Goal: Information Seeking & Learning: Compare options

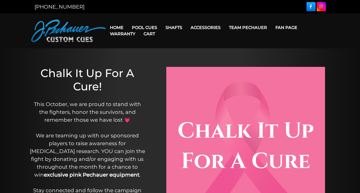
click at [151, 27] on link "Cart" at bounding box center [149, 33] width 20 height 13
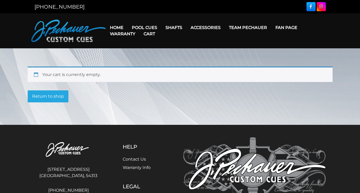
click at [151, 27] on link "Cart" at bounding box center [149, 33] width 20 height 13
click at [118, 28] on link "Warranty" at bounding box center [123, 33] width 34 height 13
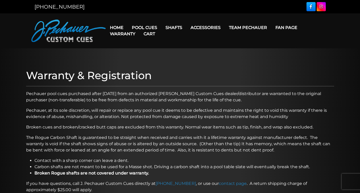
click at [137, 28] on link "Warranty" at bounding box center [123, 33] width 34 height 13
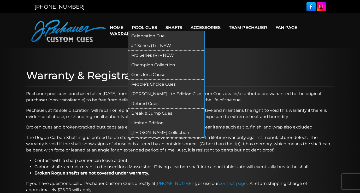
click at [138, 27] on link "Pool Cues" at bounding box center [145, 27] width 34 height 13
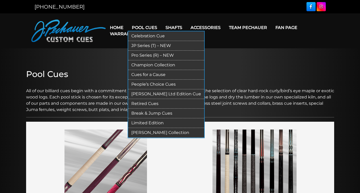
click at [143, 113] on link "Break & Jump Cues" at bounding box center [166, 114] width 76 height 10
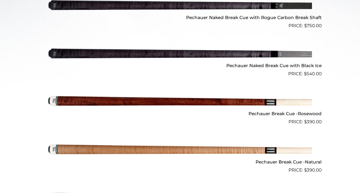
scroll to position [258, 0]
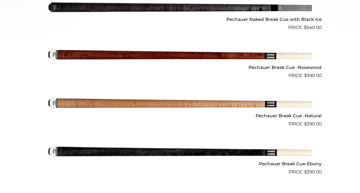
click at [160, 57] on img at bounding box center [180, 55] width 264 height 44
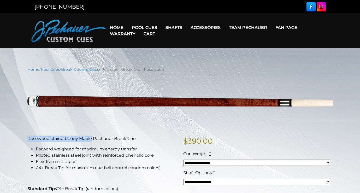
drag, startPoint x: 91, startPoint y: 138, endPoint x: 28, endPoint y: 141, distance: 63.0
click at [28, 141] on p "Rosewood stained Curly Maple Pechauer Break Cue" at bounding box center [102, 139] width 150 height 6
copy p "Rosewood stained Curly Maple"
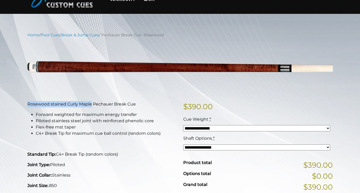
scroll to position [20, 0]
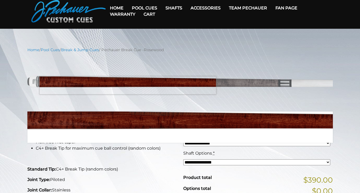
click at [128, 85] on img at bounding box center [180, 82] width 306 height 51
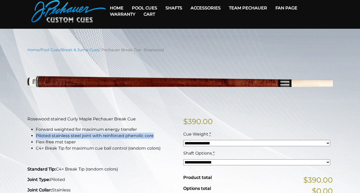
drag, startPoint x: 154, startPoint y: 136, endPoint x: 37, endPoint y: 134, distance: 117.0
click at [37, 134] on li "Piloted stainless steel joint with reinforced phenolic core" at bounding box center [106, 136] width 141 height 6
copy li "Piloted stainless steel joint with reinforced phenolic core"
click at [139, 158] on p at bounding box center [102, 159] width 150 height 6
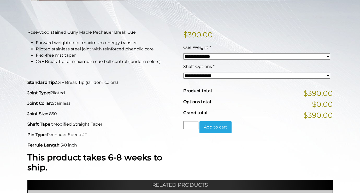
scroll to position [107, 0]
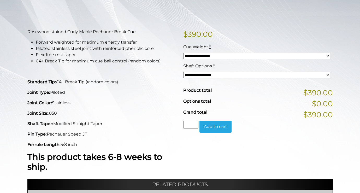
drag, startPoint x: 105, startPoint y: 123, endPoint x: 55, endPoint y: 124, distance: 49.9
click at [55, 124] on p "Shaft Taper: Modified Straight Taper" at bounding box center [102, 124] width 150 height 6
copy p "Modified Straight Taper"
drag, startPoint x: 90, startPoint y: 134, endPoint x: 49, endPoint y: 136, distance: 40.8
click at [49, 136] on p "Pin Type: Pechauer Speed JT" at bounding box center [102, 134] width 150 height 6
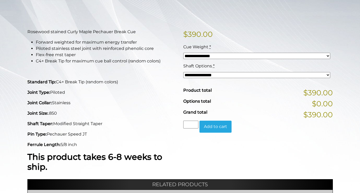
copy p "Pechauer Speed JT"
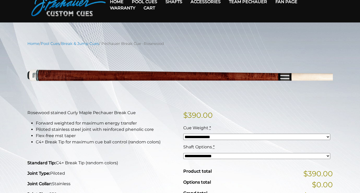
scroll to position [26, 0]
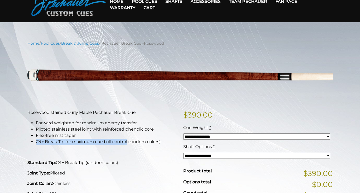
drag, startPoint x: 128, startPoint y: 143, endPoint x: 36, endPoint y: 142, distance: 91.9
click at [36, 142] on li "C4+ Break Tip for maximum cue ball control (random colors)" at bounding box center [106, 142] width 141 height 6
copy li "C4+ Break Tip for maximum cue ball control"
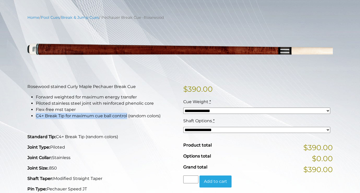
scroll to position [95, 0]
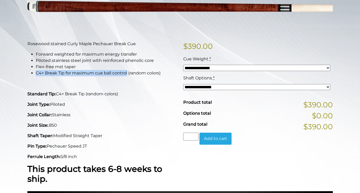
drag, startPoint x: 92, startPoint y: 145, endPoint x: 49, endPoint y: 145, distance: 43.6
click at [49, 145] on p "Pin Type: Pechauer Speed JT" at bounding box center [102, 146] width 150 height 6
copy p "Pechauer Speed JT"
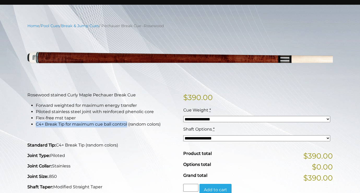
scroll to position [32, 0]
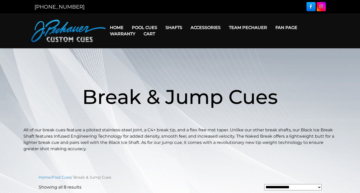
scroll to position [258, 0]
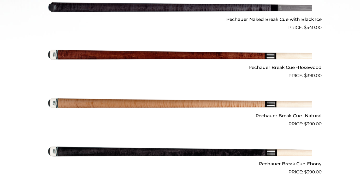
click at [101, 153] on img at bounding box center [180, 152] width 264 height 44
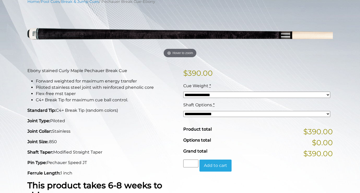
scroll to position [76, 0]
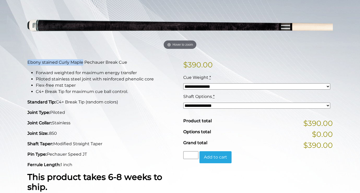
drag, startPoint x: 83, startPoint y: 63, endPoint x: 23, endPoint y: 62, distance: 59.6
click at [24, 62] on main "**********" at bounding box center [180, 150] width 313 height 320
copy p "Ebony stained Curly Maple"
